Goal: Transaction & Acquisition: Purchase product/service

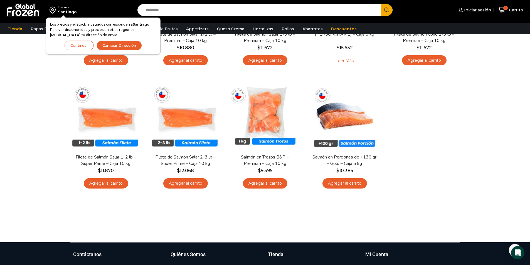
scroll to position [111, 0]
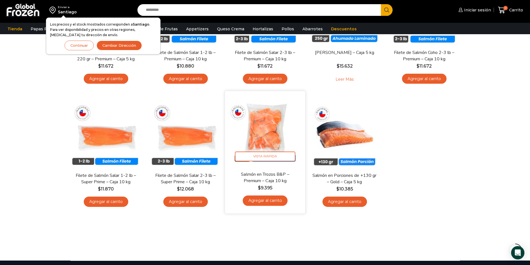
click at [266, 200] on link "Agregar al carrito" at bounding box center [265, 201] width 45 height 10
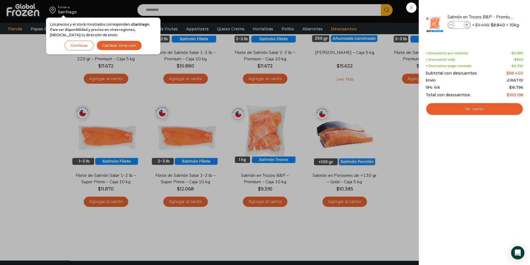
click at [68, 44] on button "Continuar" at bounding box center [79, 46] width 29 height 10
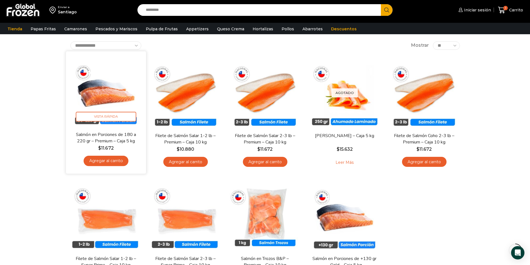
scroll to position [28, 0]
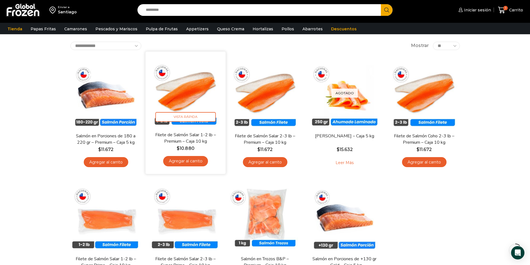
click at [179, 96] on img at bounding box center [186, 92] width 72 height 72
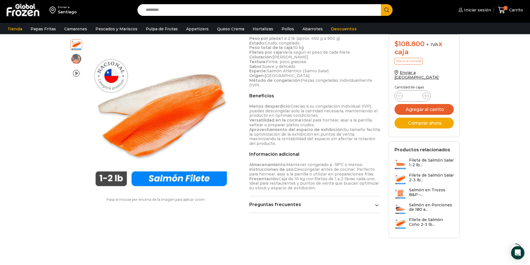
scroll to position [251, 0]
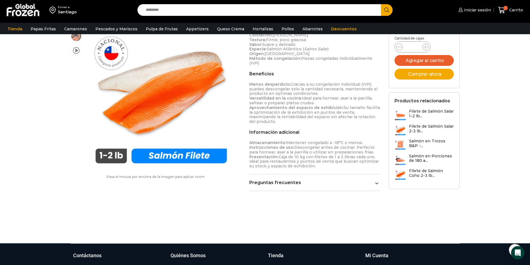
click at [379, 182] on icon at bounding box center [377, 184] width 4 height 4
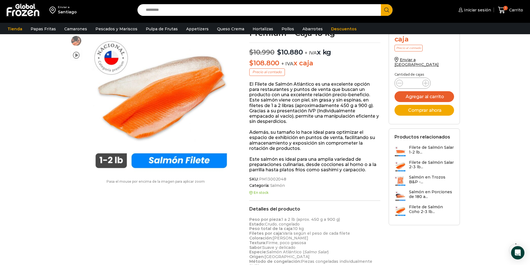
scroll to position [0, 0]
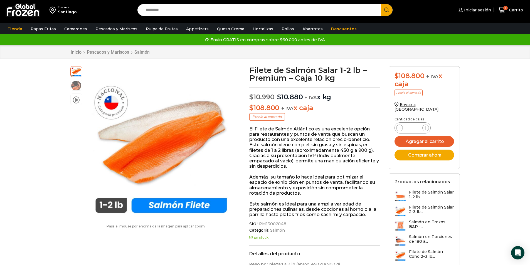
click at [159, 31] on link "Pulpa de Frutas" at bounding box center [162, 29] width 38 height 11
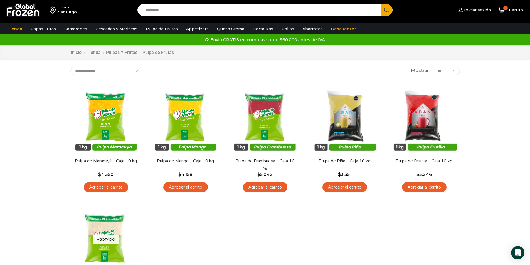
click at [279, 27] on link "Pollos" at bounding box center [288, 29] width 18 height 11
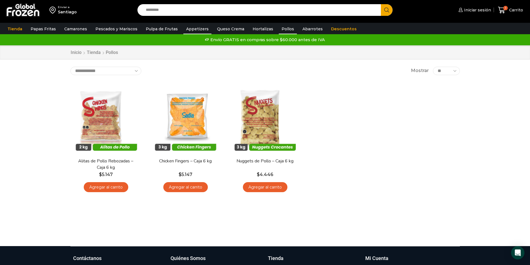
click at [187, 28] on link "Appetizers" at bounding box center [197, 29] width 28 height 11
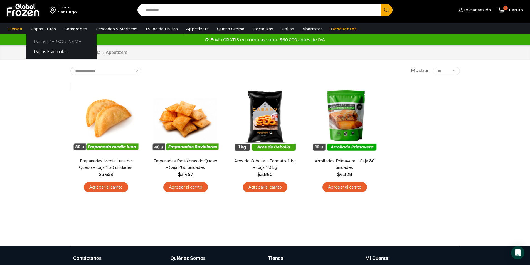
click at [40, 39] on link "Papas [PERSON_NAME]" at bounding box center [61, 41] width 70 height 10
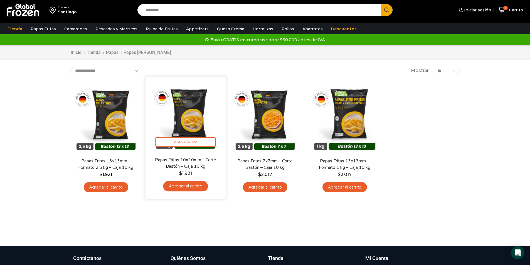
click at [197, 187] on link "Agregar al carrito" at bounding box center [185, 186] width 45 height 10
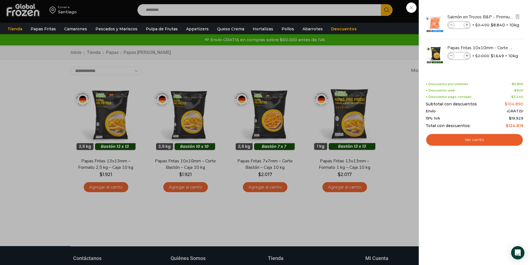
click at [452, 23] on span at bounding box center [451, 25] width 6 height 6
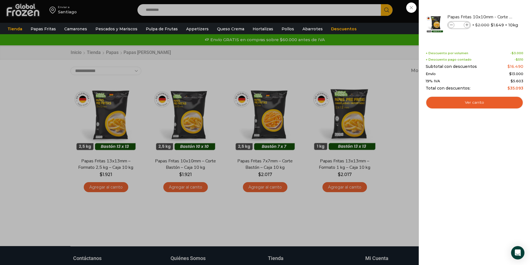
click at [439, 131] on div "1 Shopping Cart Papas Fritas 10x10mm - Corte Bastón - Caja 10 kg Papas Fritas 1…" at bounding box center [475, 132] width 98 height 249
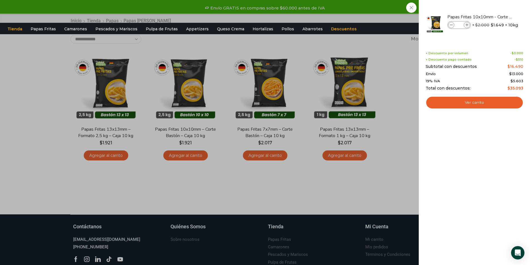
scroll to position [38, 0]
